Goal: Information Seeking & Learning: Understand process/instructions

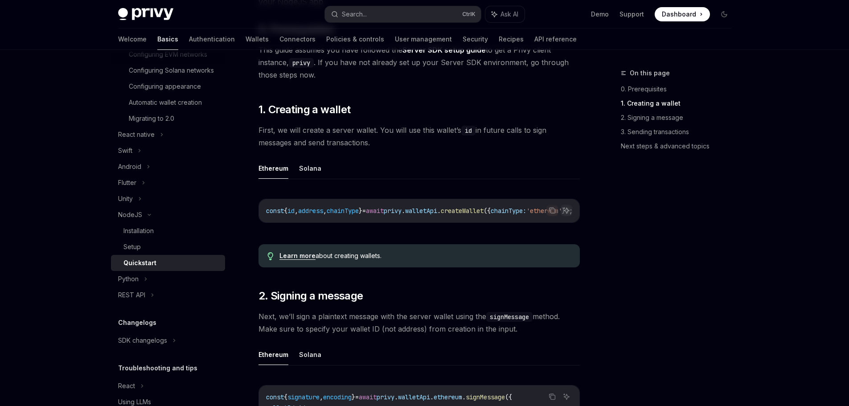
scroll to position [45, 0]
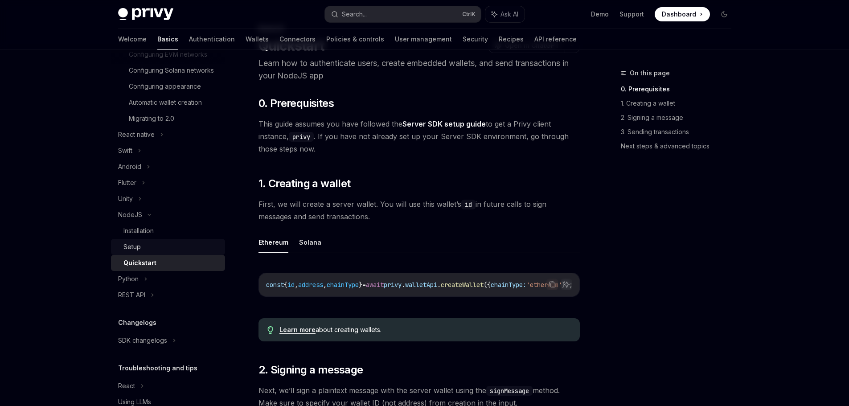
click at [150, 252] on div "Setup" at bounding box center [171, 247] width 96 height 11
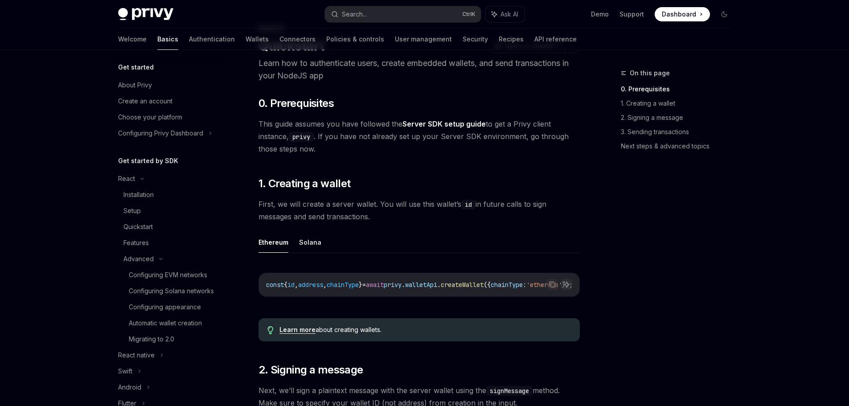
scroll to position [0, 0]
click at [159, 197] on div "Installation" at bounding box center [171, 197] width 96 height 11
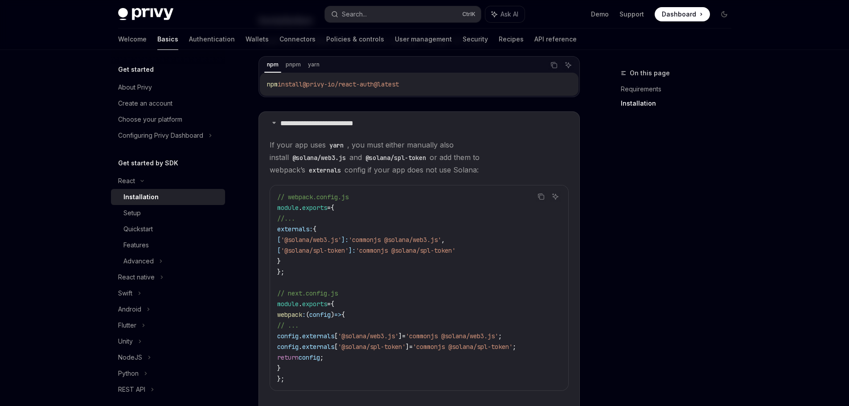
scroll to position [135, 0]
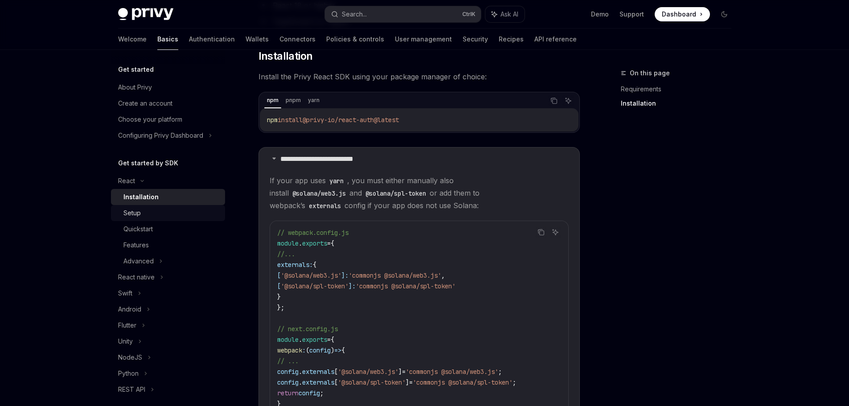
click at [179, 213] on div "Setup" at bounding box center [171, 213] width 96 height 11
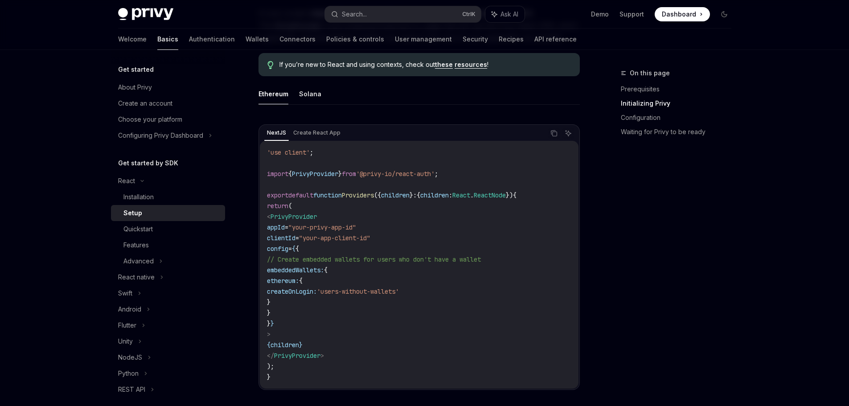
scroll to position [223, 0]
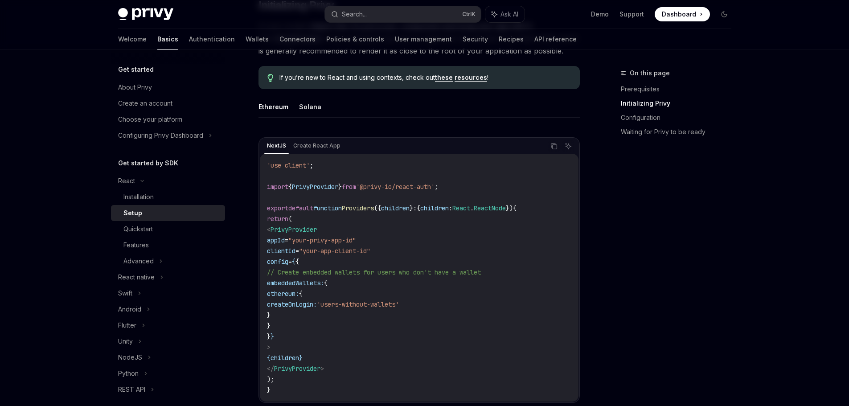
click at [318, 108] on button "Solana" at bounding box center [310, 106] width 22 height 21
click at [284, 107] on button "Ethereum" at bounding box center [274, 106] width 30 height 21
click at [319, 104] on ul "Ethereum Solana" at bounding box center [419, 106] width 321 height 21
click at [292, 106] on ul "Ethereum Solana" at bounding box center [419, 106] width 321 height 21
click at [311, 107] on button "Solana" at bounding box center [310, 106] width 22 height 21
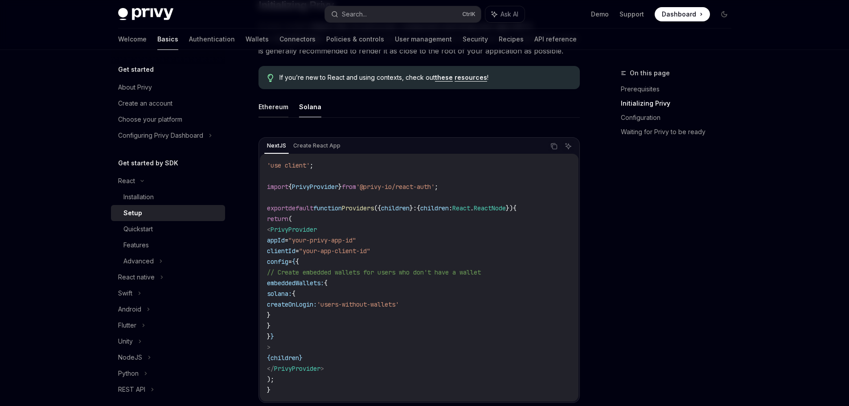
click at [286, 107] on button "Ethereum" at bounding box center [274, 106] width 30 height 21
click at [320, 107] on ul "Ethereum Solana" at bounding box center [419, 106] width 321 height 21
click at [313, 108] on button "Solana" at bounding box center [310, 106] width 22 height 21
click at [284, 108] on button "Ethereum" at bounding box center [274, 106] width 30 height 21
click at [320, 108] on ul "Ethereum Solana" at bounding box center [419, 106] width 321 height 21
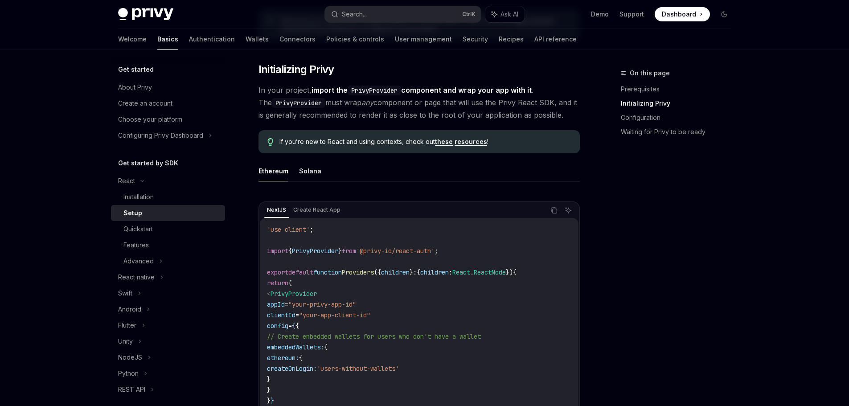
scroll to position [99, 0]
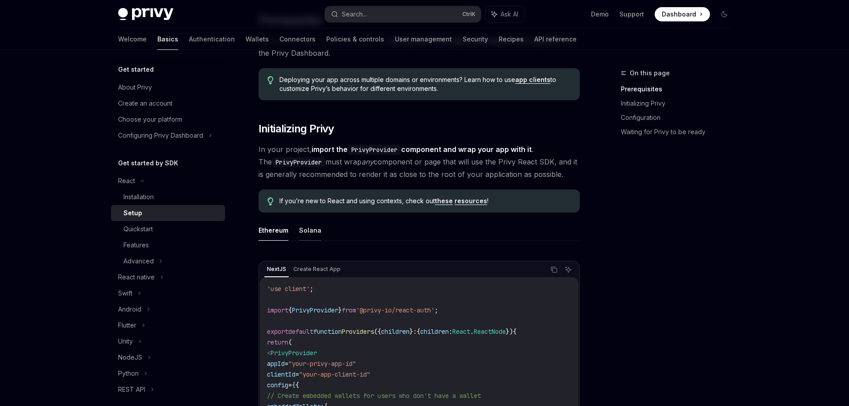
click at [314, 228] on button "Solana" at bounding box center [310, 230] width 22 height 21
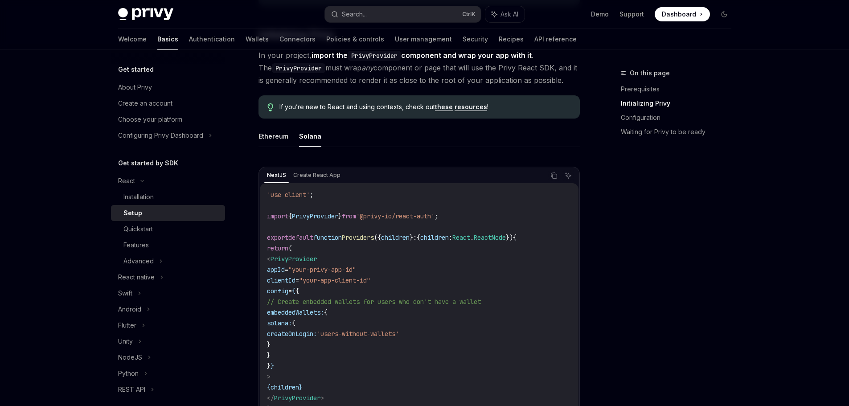
scroll to position [189, 0]
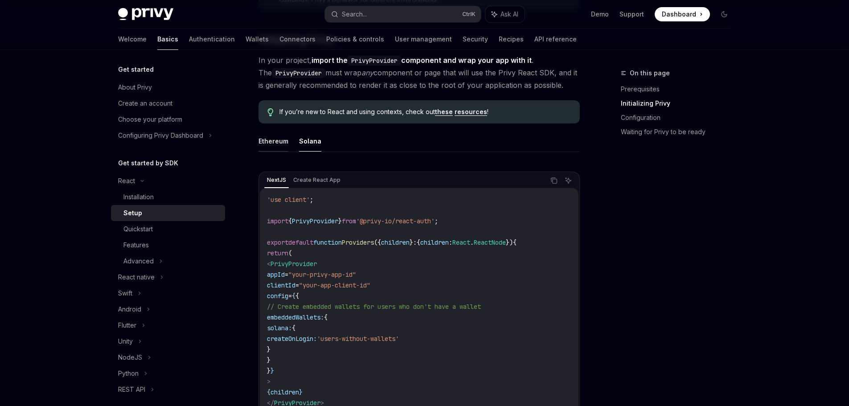
click at [276, 143] on button "Ethereum" at bounding box center [274, 141] width 30 height 21
click at [300, 142] on button "Solana" at bounding box center [310, 141] width 22 height 21
click at [271, 141] on button "Ethereum" at bounding box center [274, 141] width 30 height 21
click at [301, 138] on button "Solana" at bounding box center [310, 141] width 22 height 21
click at [265, 140] on button "Ethereum" at bounding box center [274, 141] width 30 height 21
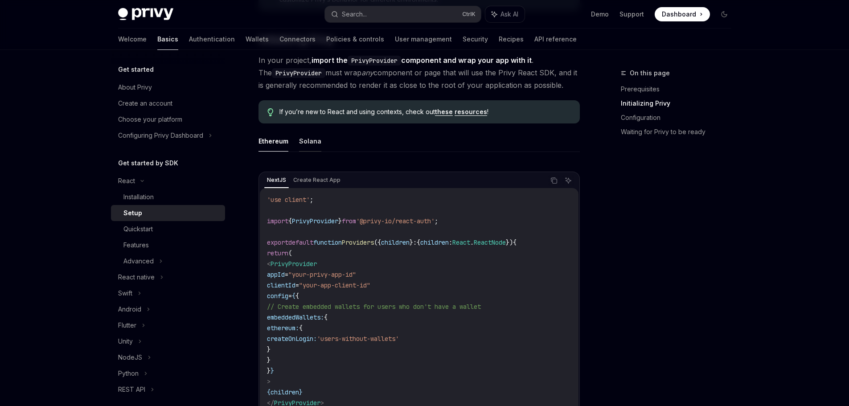
click at [308, 140] on button "Solana" at bounding box center [310, 141] width 22 height 21
click at [279, 140] on button "Ethereum" at bounding box center [274, 141] width 30 height 21
click at [318, 140] on button "Solana" at bounding box center [310, 141] width 22 height 21
drag, startPoint x: 309, startPoint y: 172, endPoint x: 315, endPoint y: 177, distance: 7.6
click at [309, 172] on div "NextJS Create React App Copy Ask AI 'use client' ; import { PrivyProvider } fro…" at bounding box center [419, 305] width 321 height 266
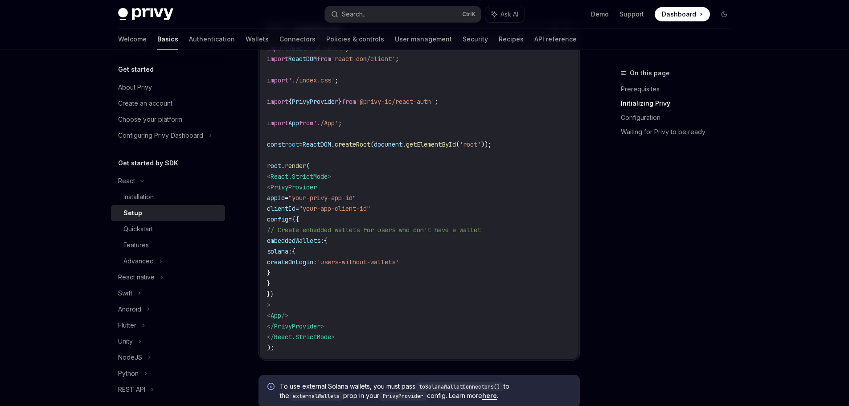
scroll to position [322, 0]
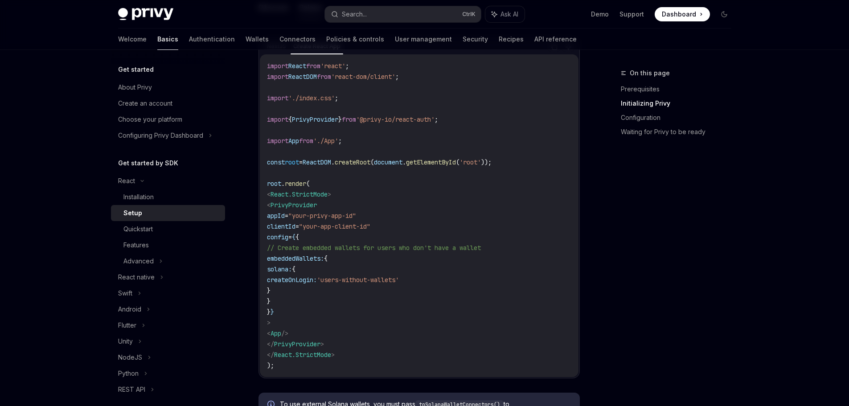
click at [349, 275] on code "import React from 'react' ; import ReactDOM from 'react-dom/client' ; import '.…" at bounding box center [419, 216] width 304 height 310
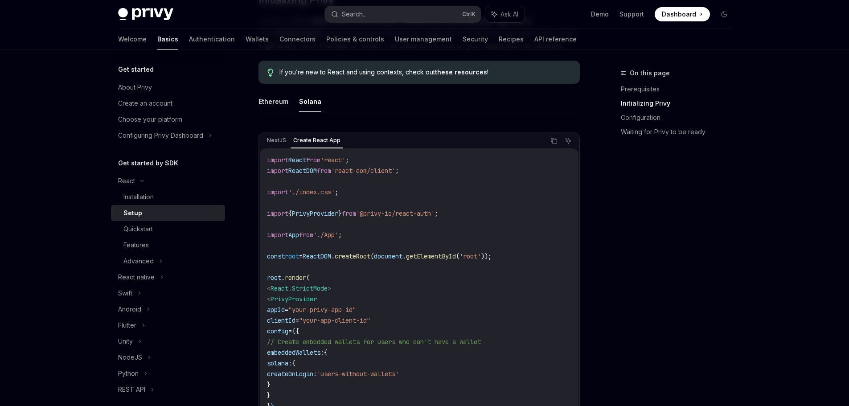
scroll to position [144, 0]
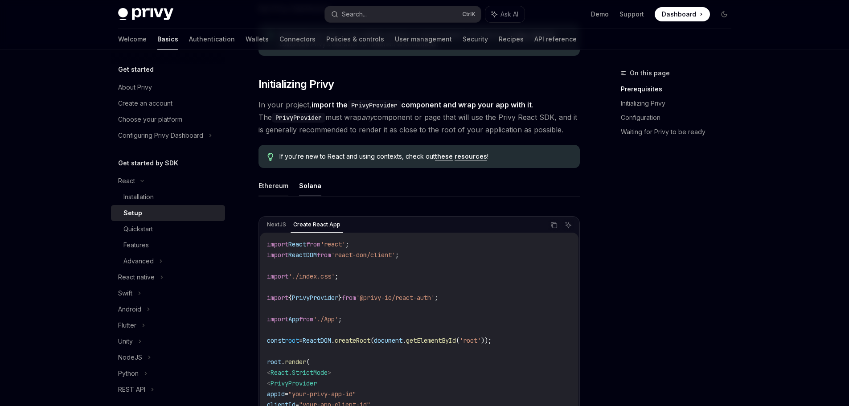
click at [267, 186] on button "Ethereum" at bounding box center [274, 185] width 30 height 21
click at [315, 188] on button "Solana" at bounding box center [310, 185] width 22 height 21
click at [166, 230] on div "Quickstart" at bounding box center [171, 229] width 96 height 11
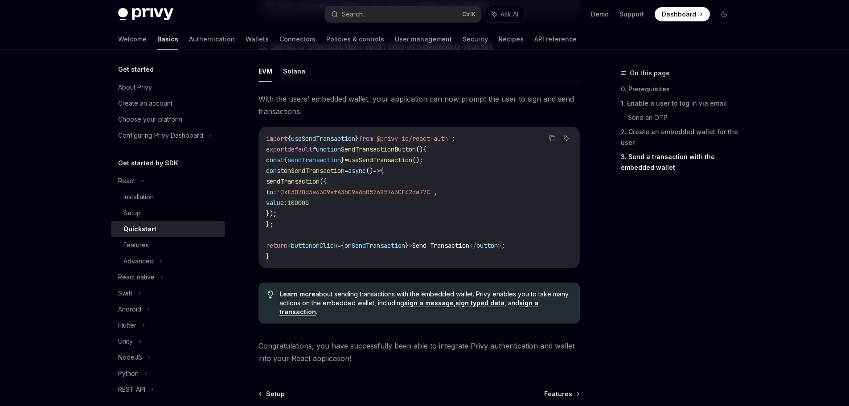
scroll to position [887, 0]
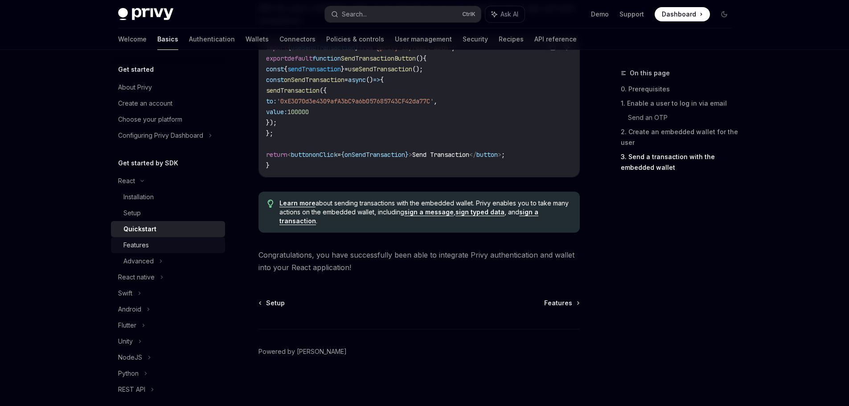
click at [182, 244] on div "Features" at bounding box center [171, 245] width 96 height 11
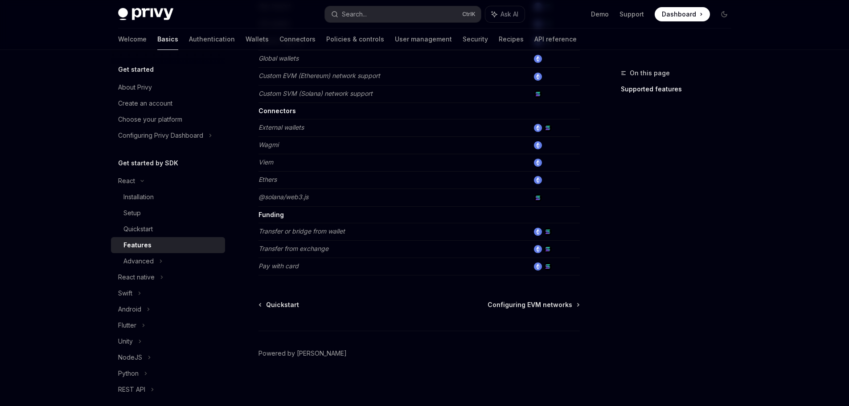
scroll to position [542, 0]
click at [163, 256] on div "Advanced" at bounding box center [168, 261] width 114 height 16
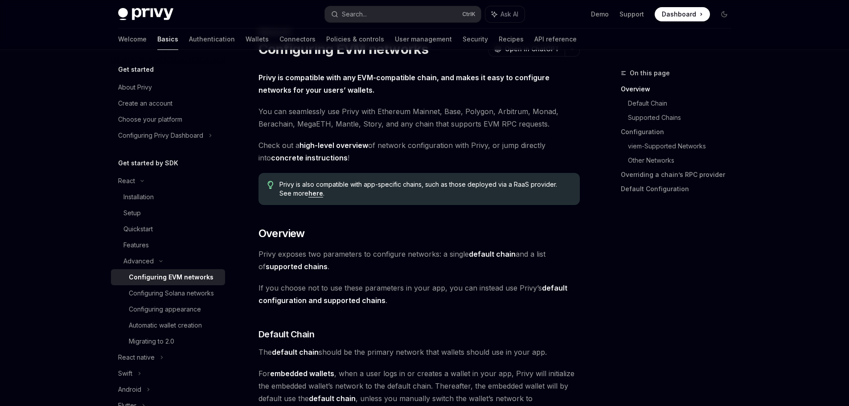
scroll to position [89, 0]
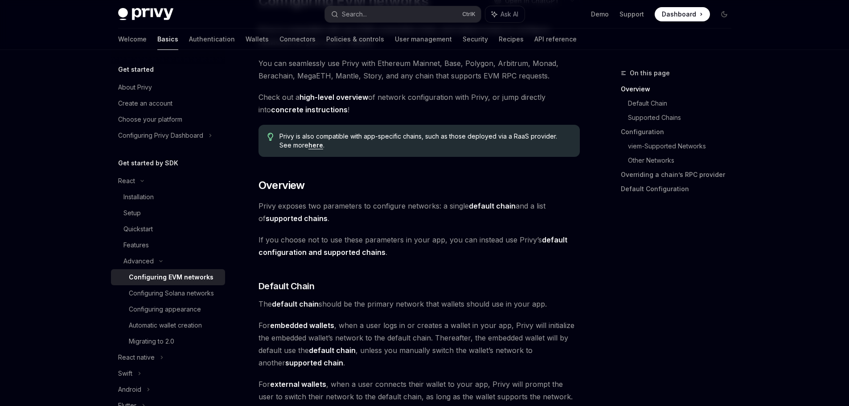
click at [185, 278] on div "Configuring EVM networks" at bounding box center [171, 277] width 85 height 11
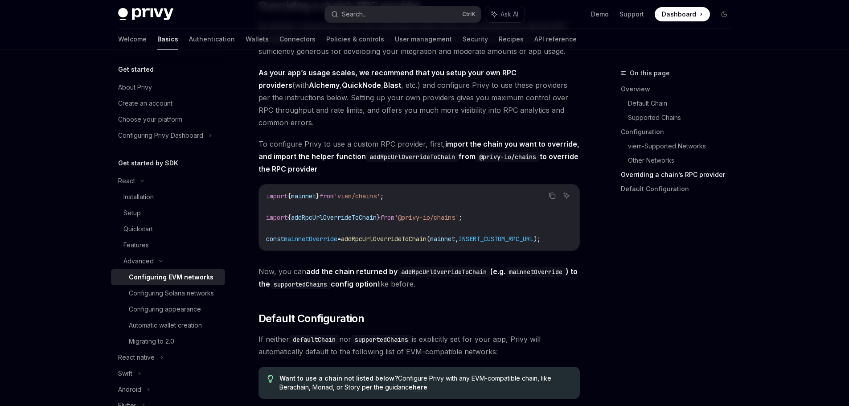
scroll to position [2006, 0]
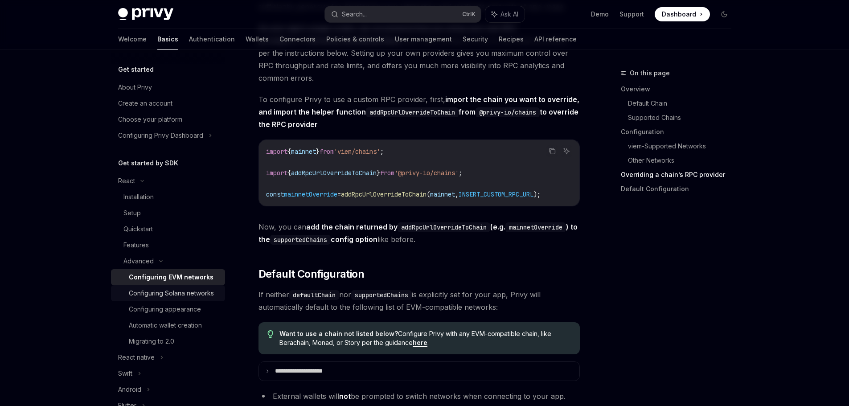
click at [190, 292] on div "Configuring Solana networks" at bounding box center [171, 293] width 85 height 11
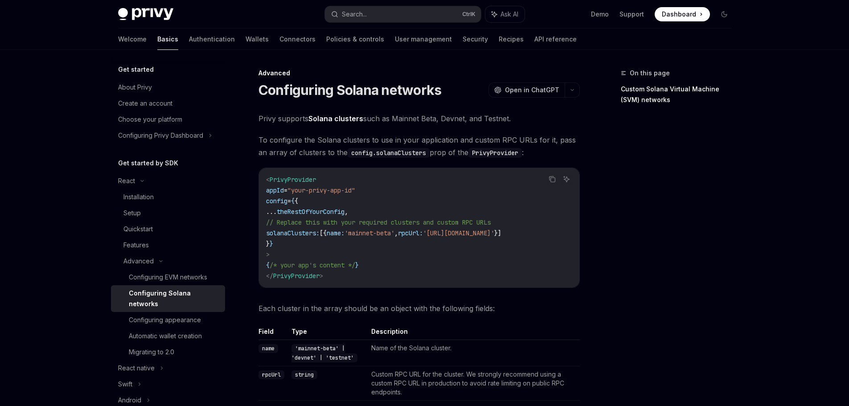
click at [670, 237] on div "On this page Custom Solana Virtual Machine (SVM) networks" at bounding box center [671, 237] width 136 height 338
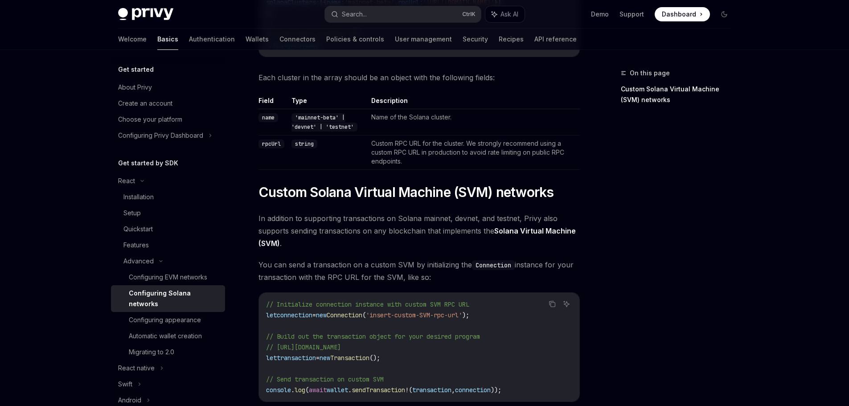
scroll to position [229, 0]
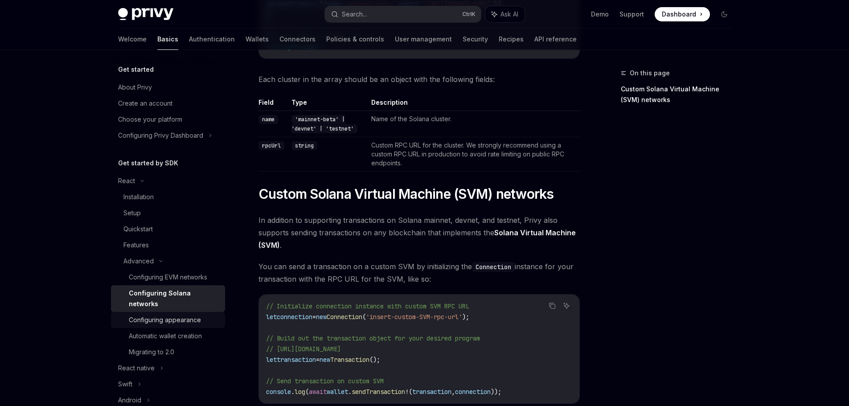
drag, startPoint x: 162, startPoint y: 324, endPoint x: 168, endPoint y: 324, distance: 6.2
click at [162, 324] on div "Configuring appearance" at bounding box center [165, 320] width 72 height 11
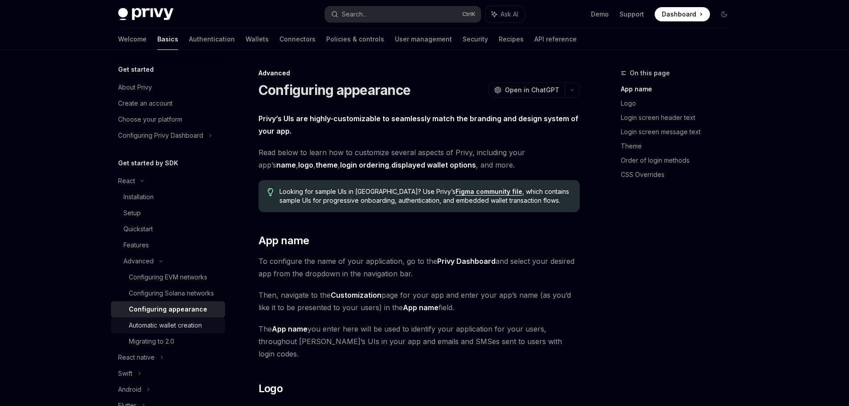
click at [201, 329] on link "Automatic wallet creation" at bounding box center [168, 325] width 114 height 16
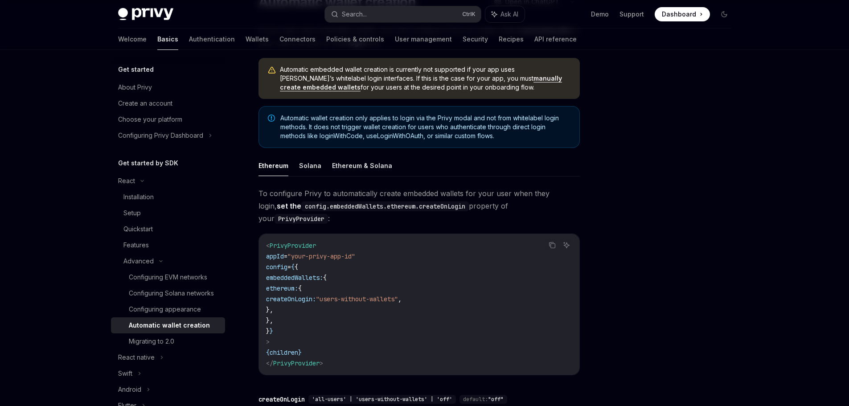
scroll to position [89, 0]
drag, startPoint x: 308, startPoint y: 275, endPoint x: 336, endPoint y: 294, distance: 33.7
click at [336, 294] on code "< PrivyProvider appId = "your-privy-app-id" config = { { embeddedWallets: { eth…" at bounding box center [419, 303] width 306 height 128
click at [375, 290] on code "< PrivyProvider appId = "your-privy-app-id" config = { { embeddedWallets: { eth…" at bounding box center [419, 303] width 306 height 128
drag, startPoint x: 311, startPoint y: 275, endPoint x: 328, endPoint y: 296, distance: 26.6
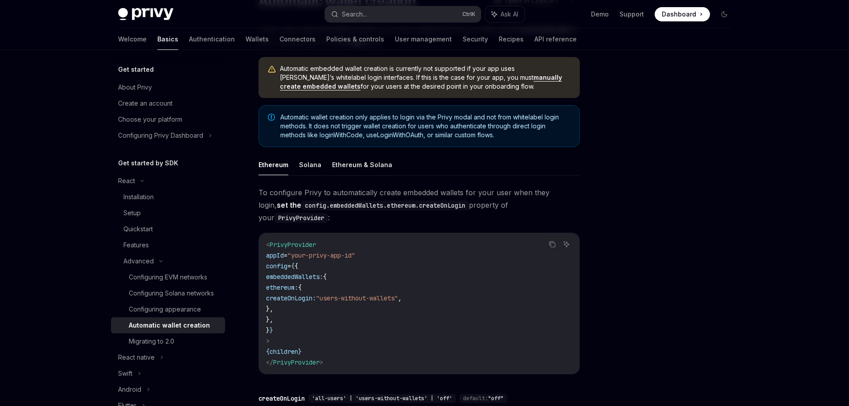
click at [328, 296] on code "< PrivyProvider appId = "your-privy-app-id" config = { { embeddedWallets: { eth…" at bounding box center [419, 303] width 306 height 128
click at [304, 168] on button "Solana" at bounding box center [310, 164] width 22 height 21
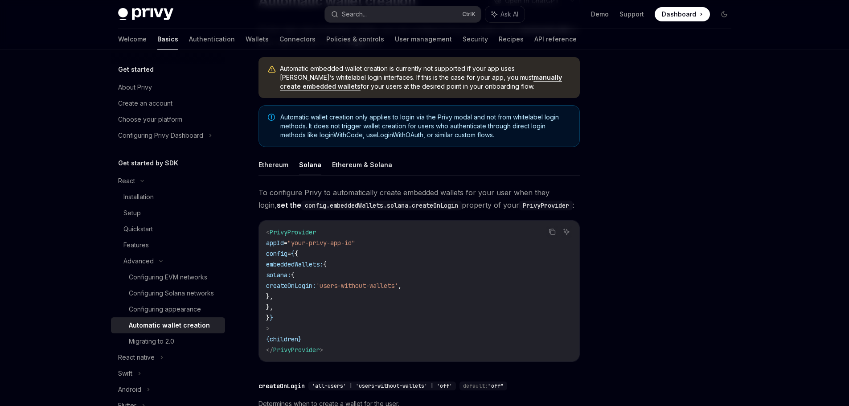
type textarea "*"
drag, startPoint x: 310, startPoint y: 275, endPoint x: 329, endPoint y: 296, distance: 28.4
click at [329, 296] on code "< PrivyProvider appId = "your-privy-app-id" config = { { embeddedWallets: { sol…" at bounding box center [419, 291] width 306 height 128
copy code "solana: { createOnLogin: 'users-without-wallets' , },"
click at [635, 239] on div at bounding box center [671, 237] width 136 height 338
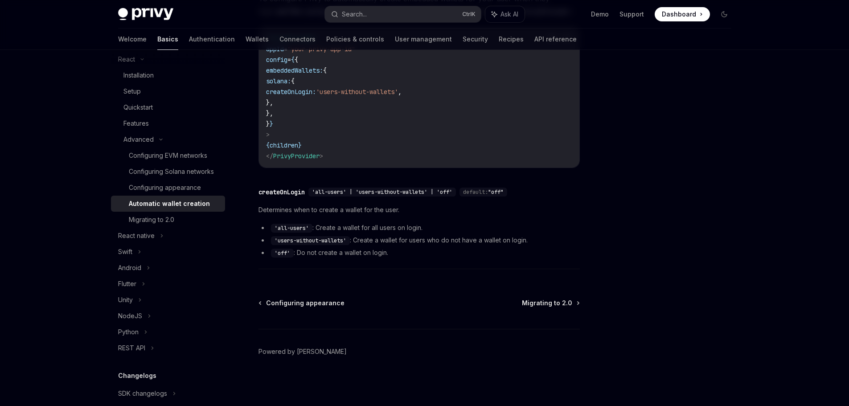
scroll to position [134, 0]
